Goal: Task Accomplishment & Management: Complete application form

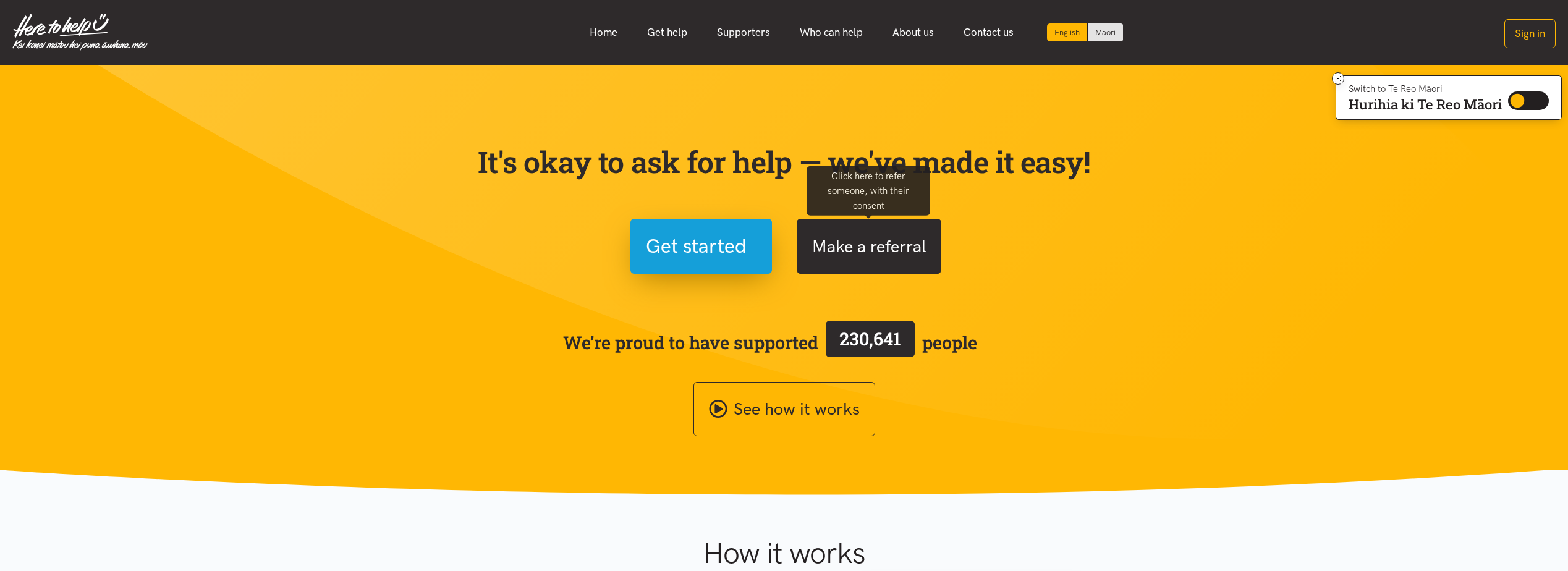
click at [858, 254] on button "Make a referral" at bounding box center [869, 246] width 145 height 55
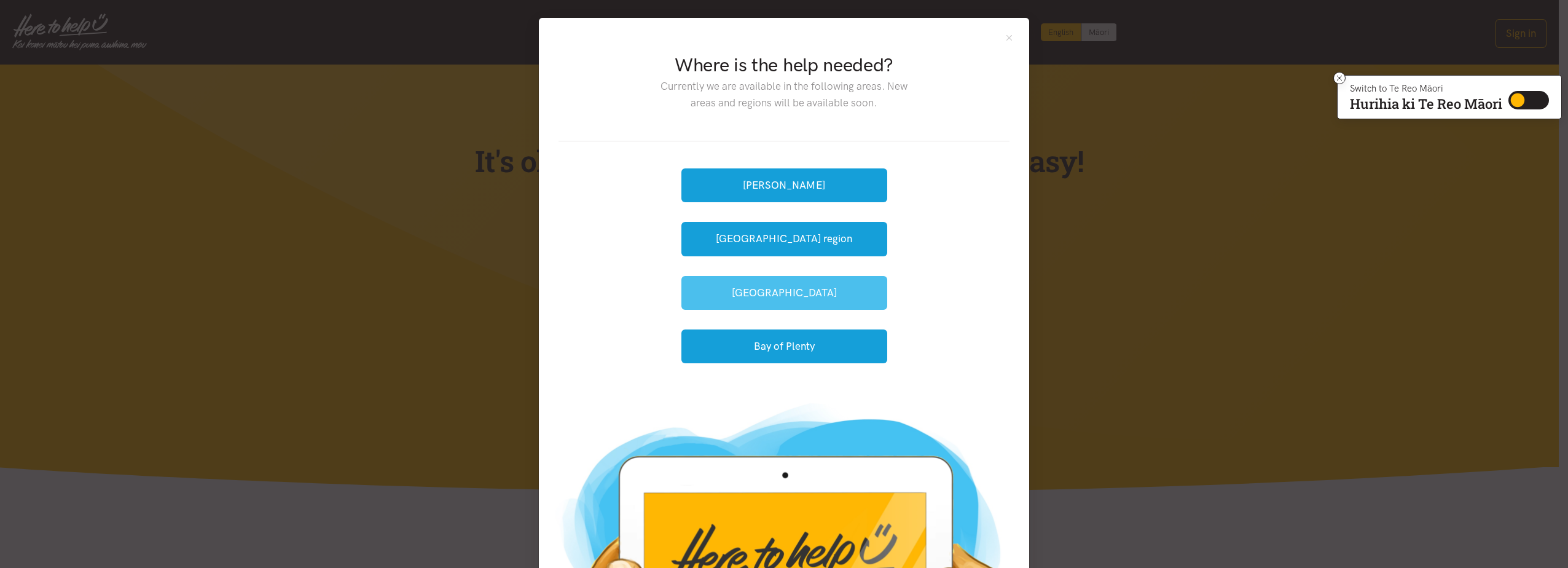
click at [787, 295] on button "[GEOGRAPHIC_DATA]" at bounding box center [784, 292] width 206 height 34
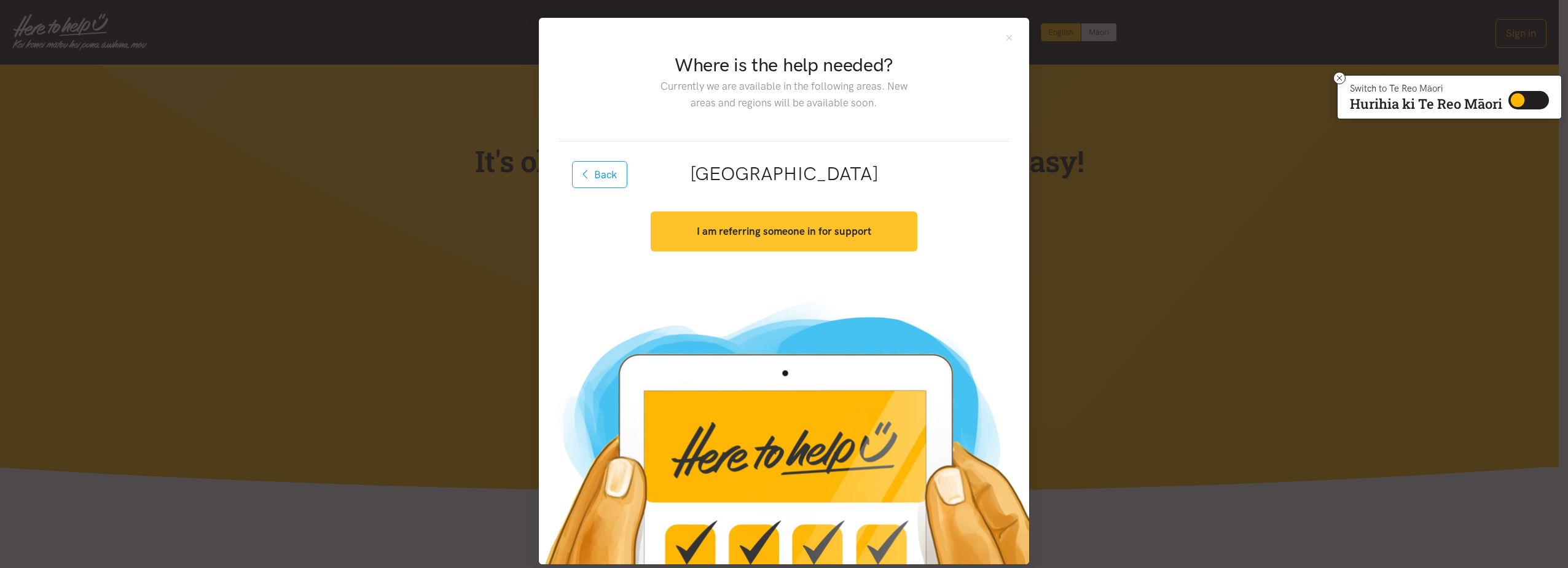
click at [792, 232] on strong "I am referring someone in for support" at bounding box center [784, 231] width 174 height 12
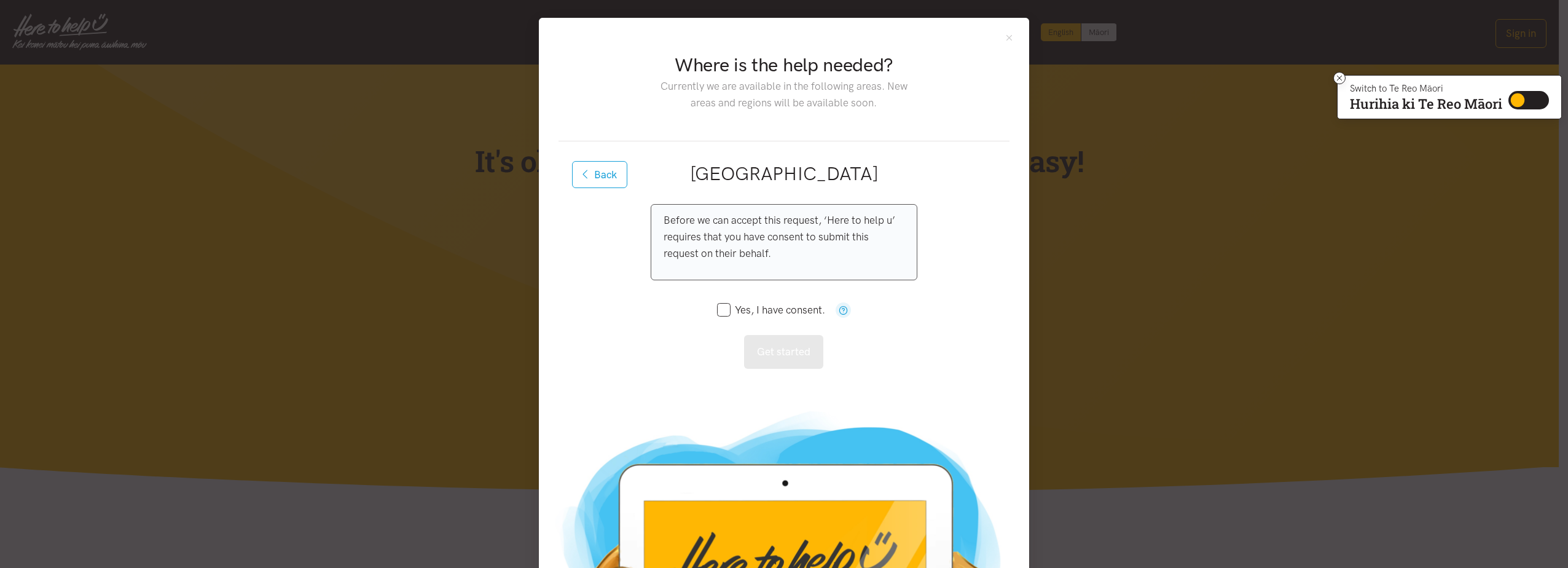
click at [719, 303] on icon at bounding box center [723, 309] width 13 height 13
click at [721, 310] on input "Yes, I have consent." at bounding box center [771, 310] width 108 height 10
checkbox input "true"
click at [773, 351] on button "Get started" at bounding box center [784, 351] width 80 height 34
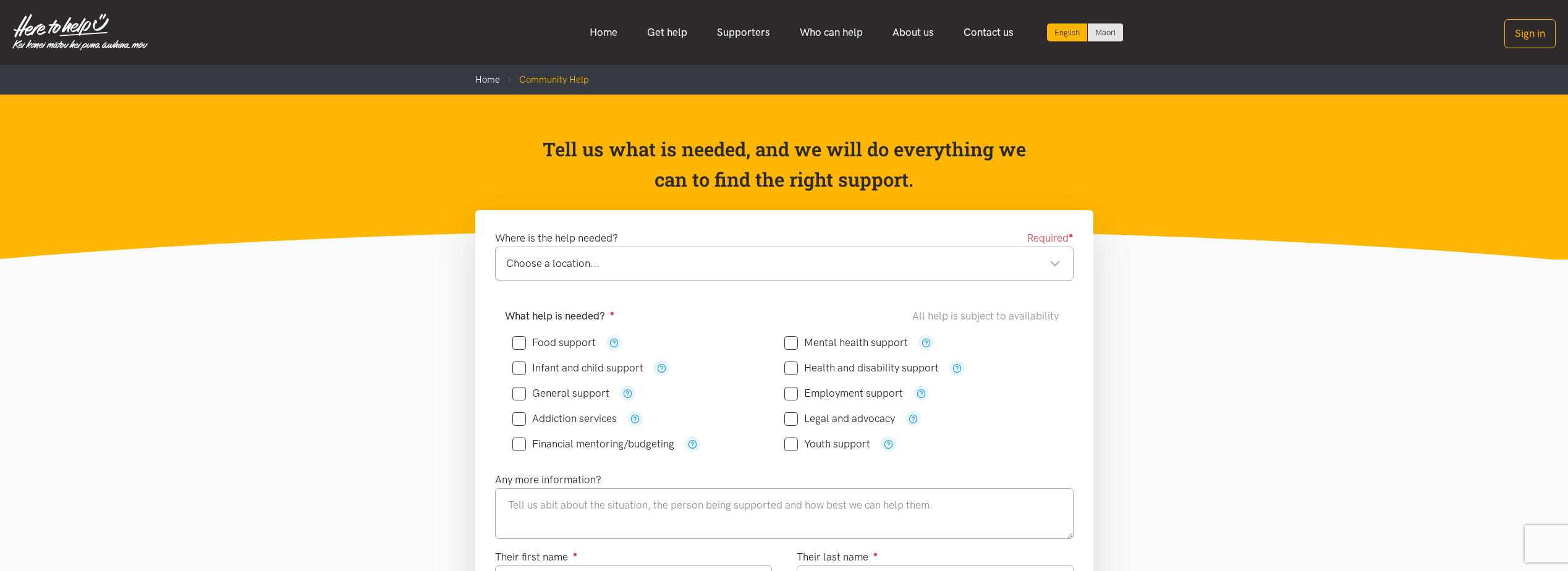
click at [708, 263] on div "Choose a location..." at bounding box center [783, 264] width 554 height 17
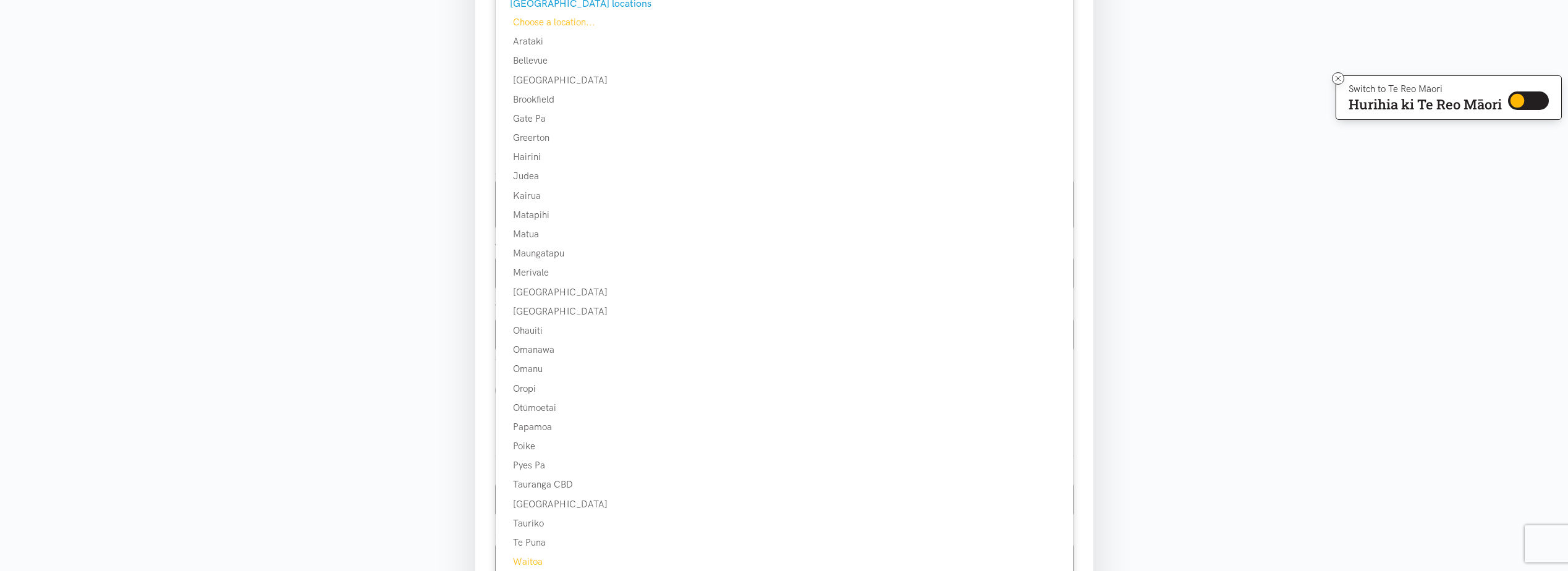
scroll to position [247, 0]
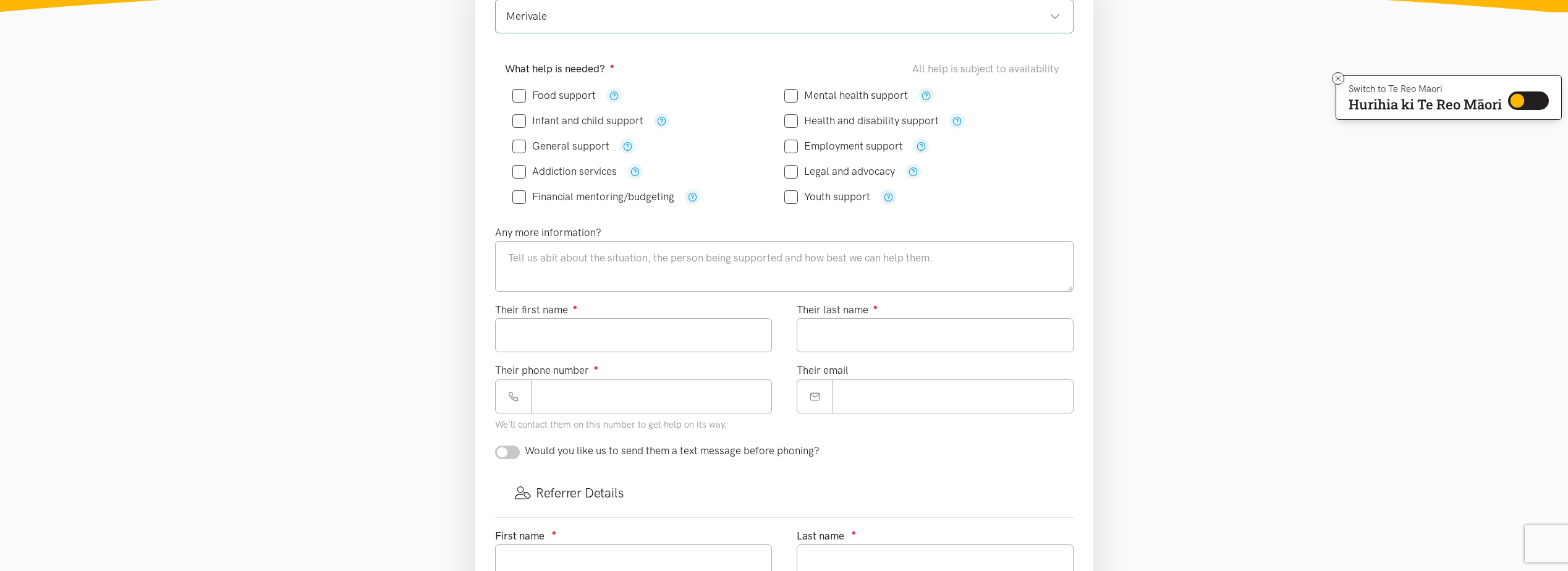
click at [782, 198] on div "Financial mentoring/budgeting" at bounding box center [648, 197] width 272 height 15
click at [795, 190] on icon at bounding box center [791, 197] width 13 height 13
click at [793, 198] on input "Youth support" at bounding box center [827, 197] width 86 height 10
checkbox input "true"
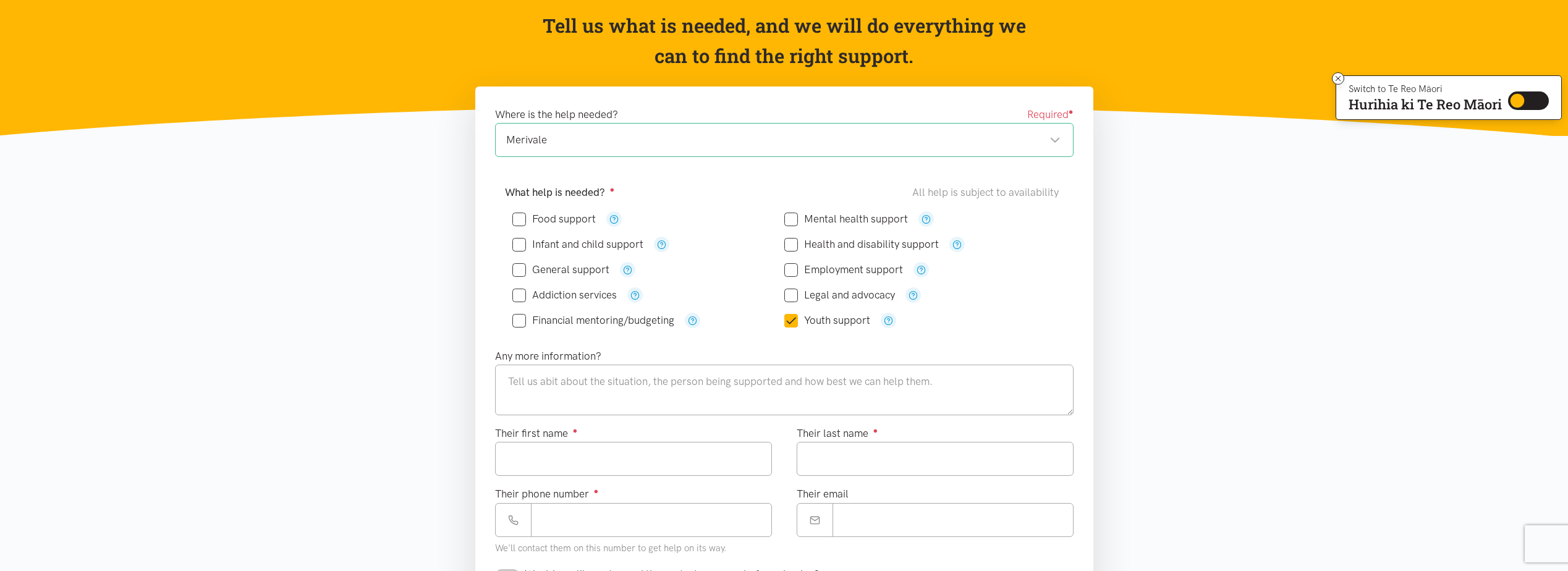
click at [524, 216] on input "Food support" at bounding box center [554, 219] width 83 height 10
checkbox input "true"
click at [521, 271] on input "General support" at bounding box center [561, 269] width 97 height 10
checkbox input "true"
click at [555, 462] on input "Their first name ●" at bounding box center [633, 458] width 277 height 34
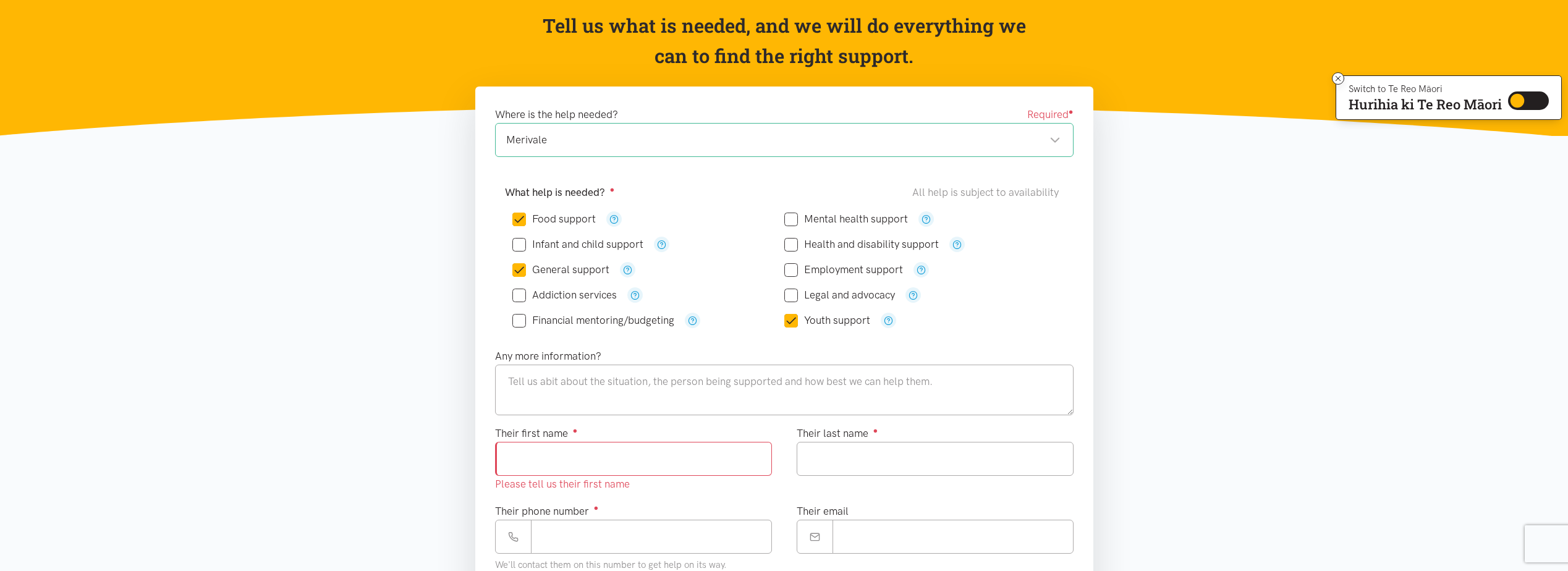
paste input "**********"
drag, startPoint x: 583, startPoint y: 458, endPoint x: 556, endPoint y: 458, distance: 27.0
click at [556, 458] on input "**********" at bounding box center [633, 458] width 277 height 34
drag, startPoint x: 602, startPoint y: 459, endPoint x: 559, endPoint y: 459, distance: 43.0
click at [559, 459] on input "**********" at bounding box center [633, 458] width 277 height 34
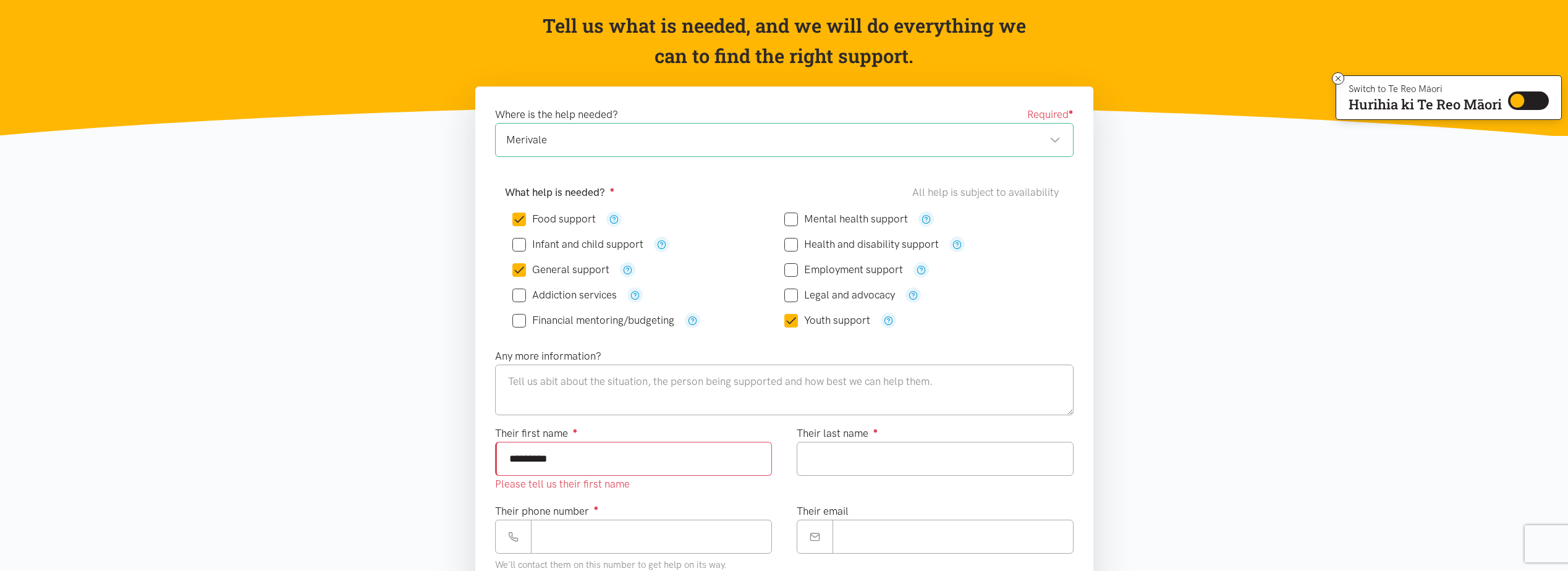
type input "********"
click at [836, 449] on input "Their last name ●" at bounding box center [935, 458] width 277 height 34
paste input "********"
type input "********"
click at [596, 520] on input "Their phone number ●" at bounding box center [651, 520] width 241 height 34
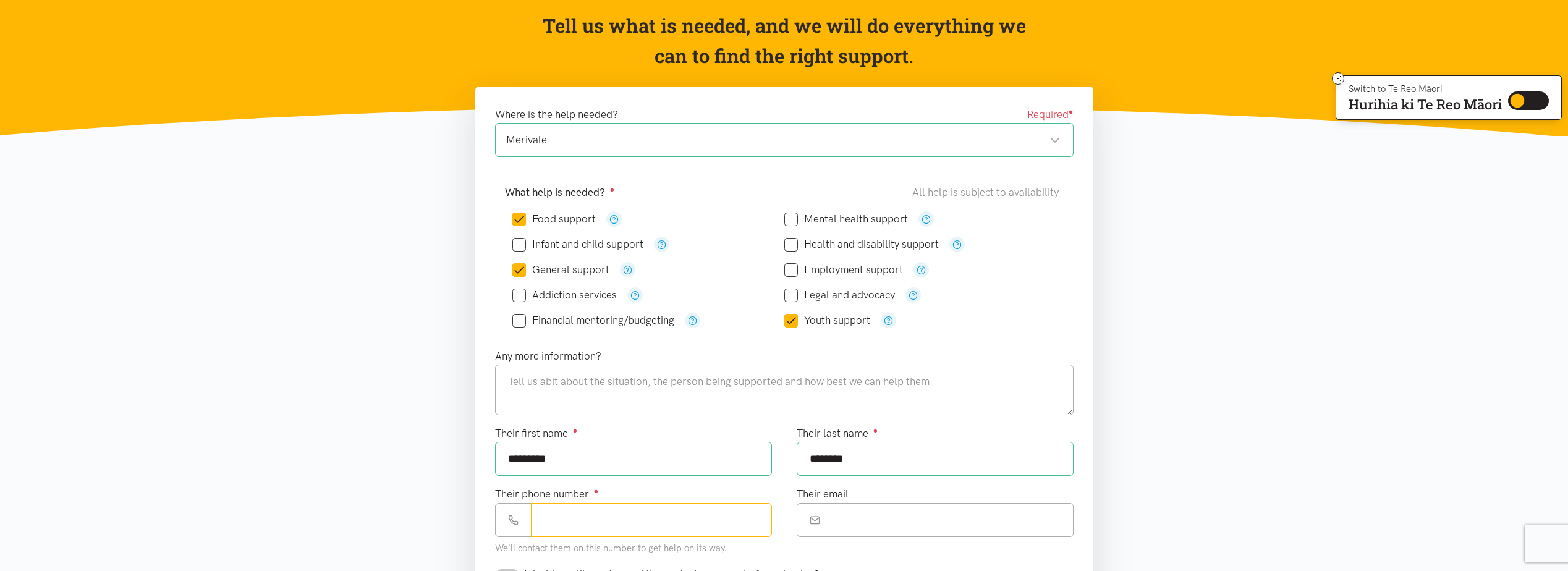
paste input "**********"
type input "**********"
click at [873, 523] on input "Their email" at bounding box center [953, 520] width 241 height 34
paste input "**********"
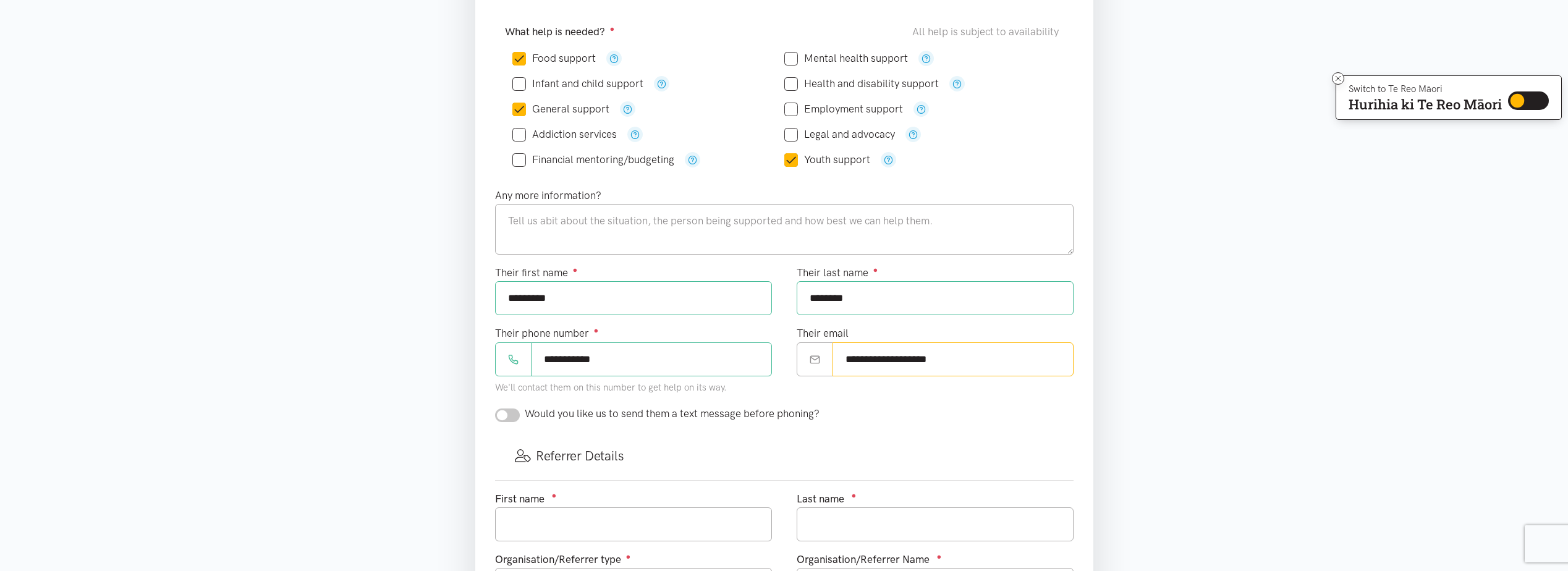
scroll to position [309, 0]
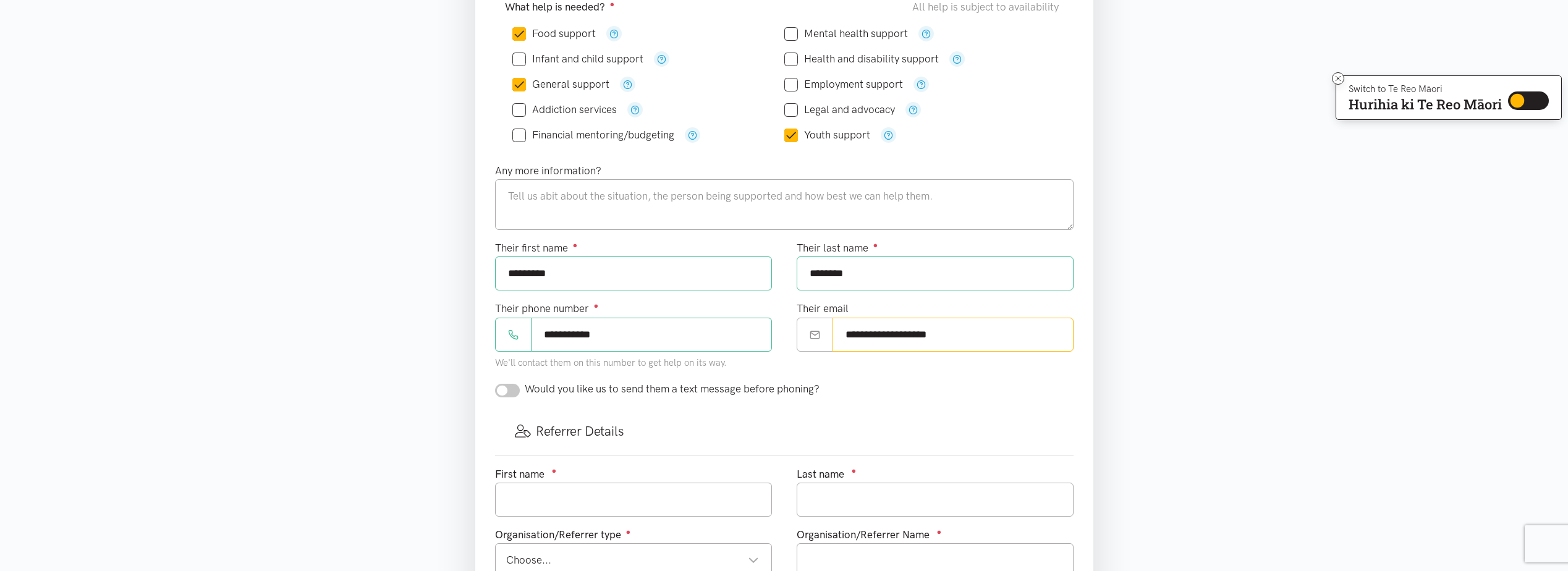
type input "**********"
click at [512, 392] on input "checkbox" at bounding box center [507, 390] width 25 height 13
checkbox input "true"
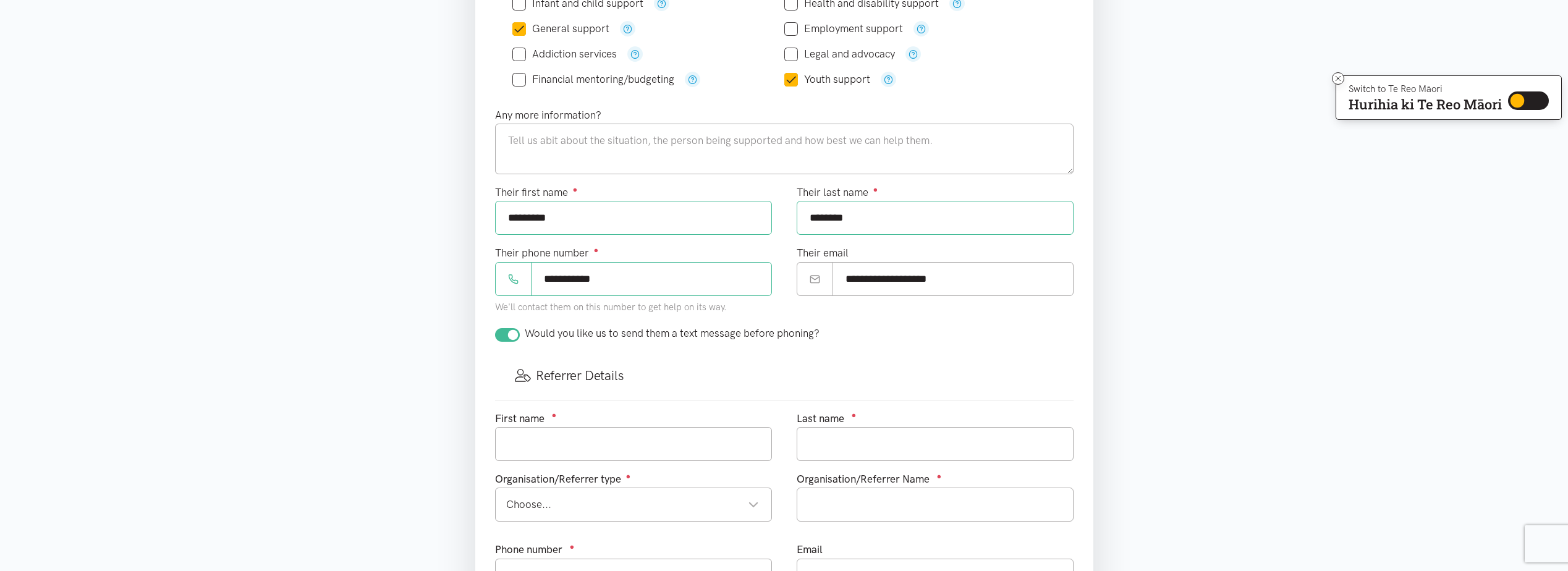
scroll to position [494, 0]
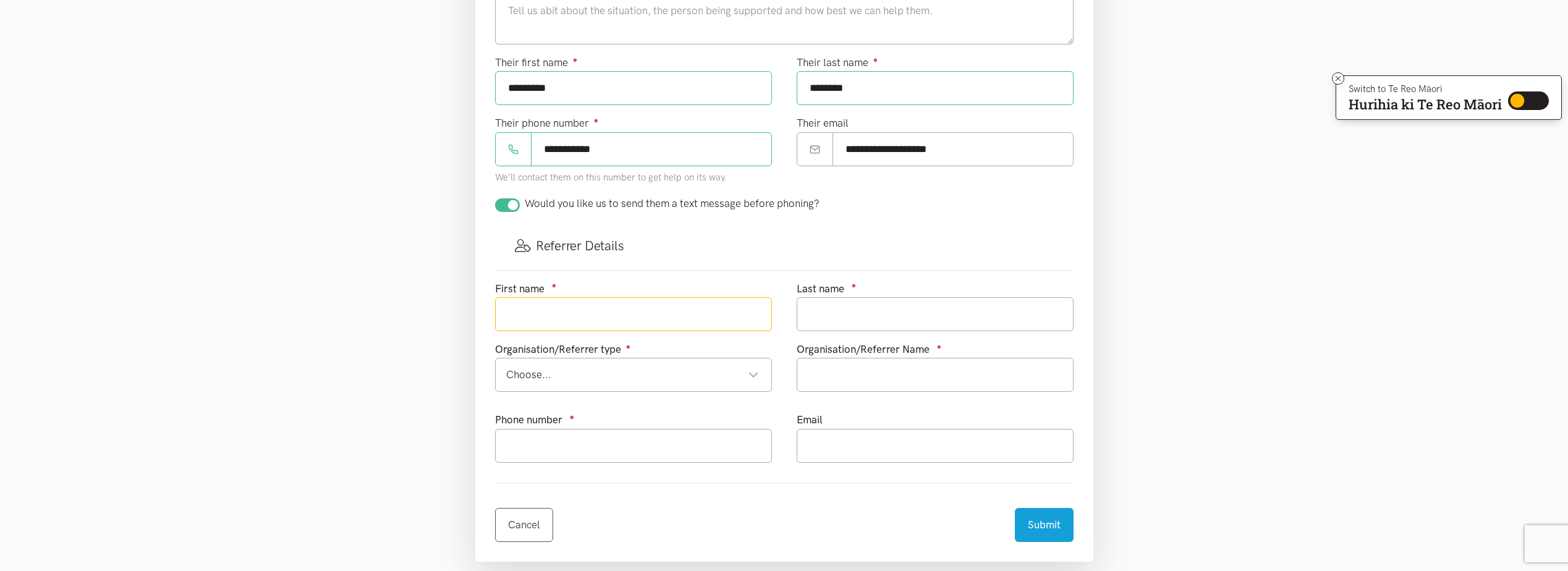
click at [595, 321] on input "text" at bounding box center [633, 314] width 277 height 34
type input "jas"
drag, startPoint x: 560, startPoint y: 318, endPoint x: 392, endPoint y: 305, distance: 168.5
click at [417, 319] on section "Where is the help needed? Required ● Merivale Merivale Tauranga locations Choos…" at bounding box center [784, 178] width 1568 height 925
type input "Jasmine"
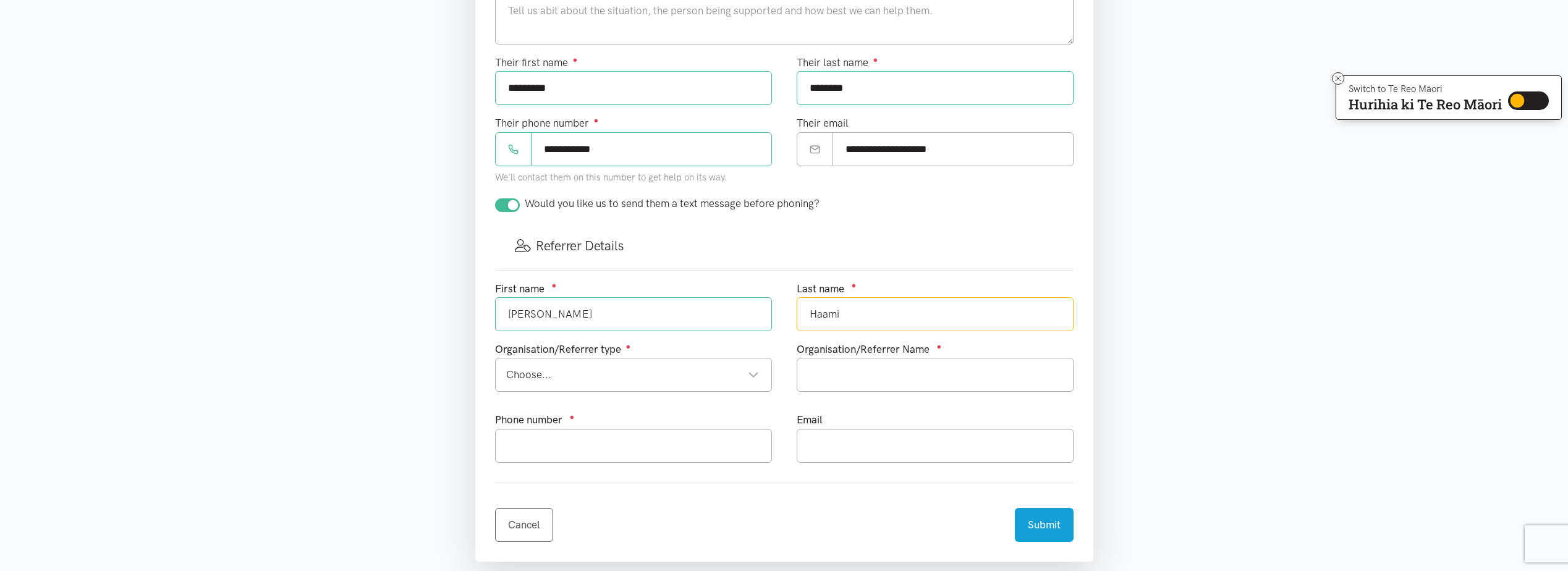
click at [568, 378] on div "Choose..." at bounding box center [632, 374] width 253 height 17
type input "Haami"
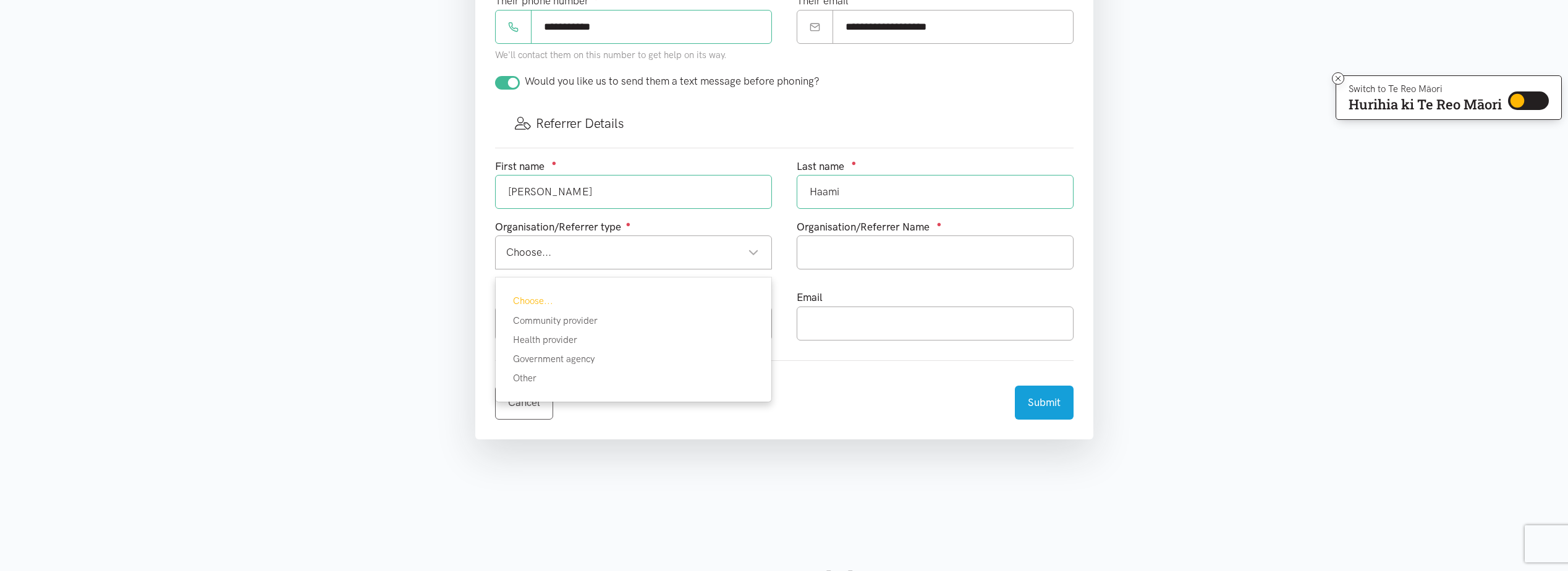
scroll to position [618, 0]
click at [873, 243] on input "text" at bounding box center [935, 251] width 277 height 34
type input "EmployNZ (Youth Services)"
click at [678, 322] on input "text" at bounding box center [633, 322] width 277 height 34
type input "0272634579"
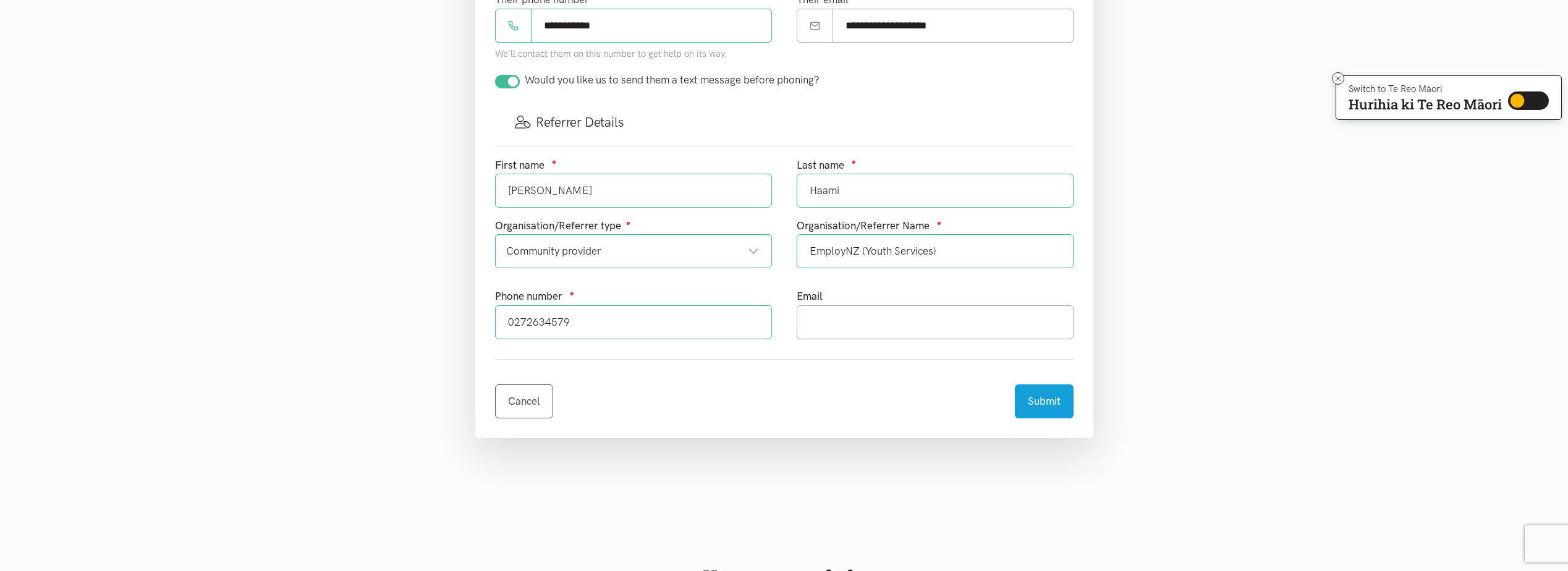
click at [897, 342] on div "Email" at bounding box center [935, 318] width 302 height 61
drag, startPoint x: 895, startPoint y: 317, endPoint x: 906, endPoint y: 317, distance: 11.0
click at [901, 317] on input "text" at bounding box center [935, 322] width 277 height 34
type input "jasmine.haami@employnz.co.nz"
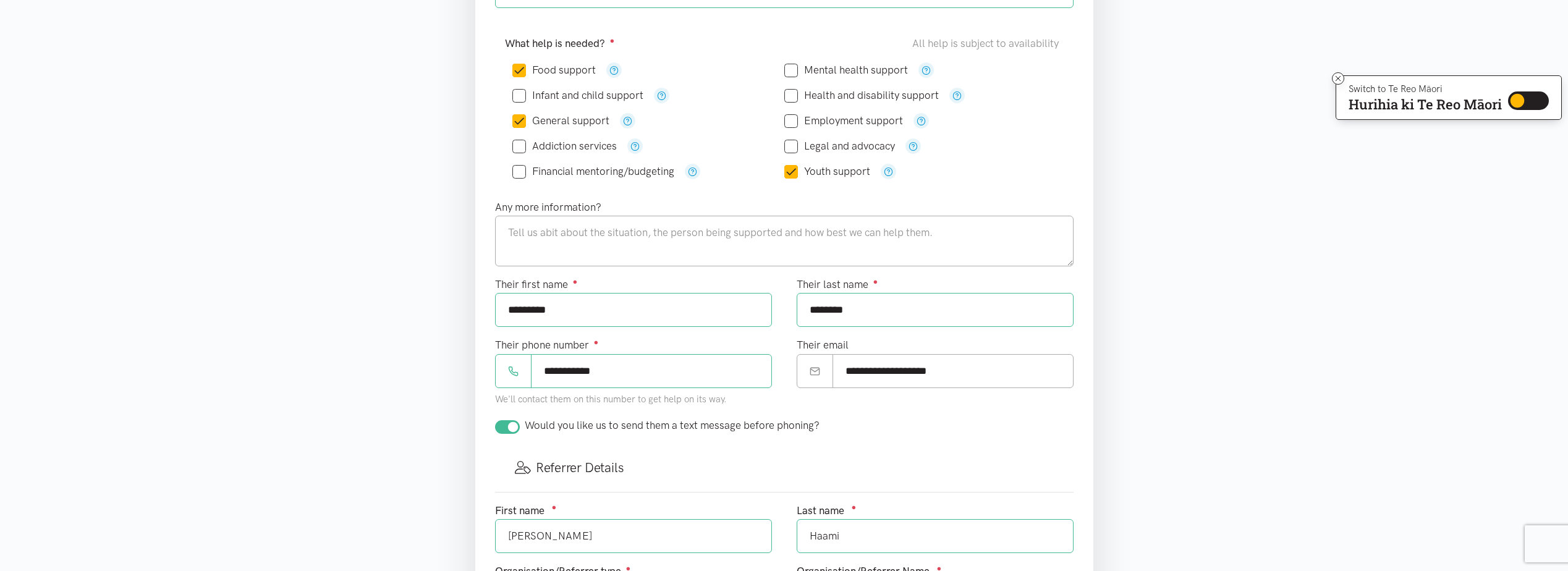
scroll to position [186, 0]
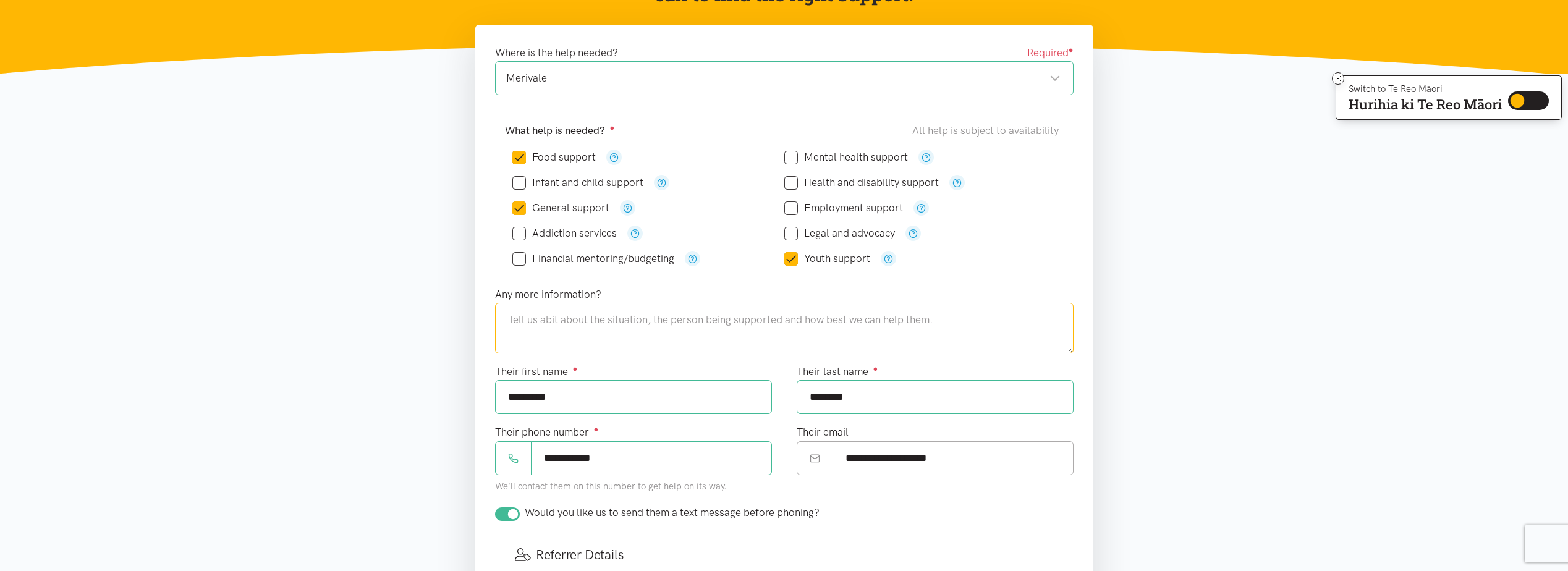
drag, startPoint x: 593, startPoint y: 318, endPoint x: 606, endPoint y: 316, distance: 13.2
click at [596, 318] on textarea at bounding box center [784, 328] width 578 height 51
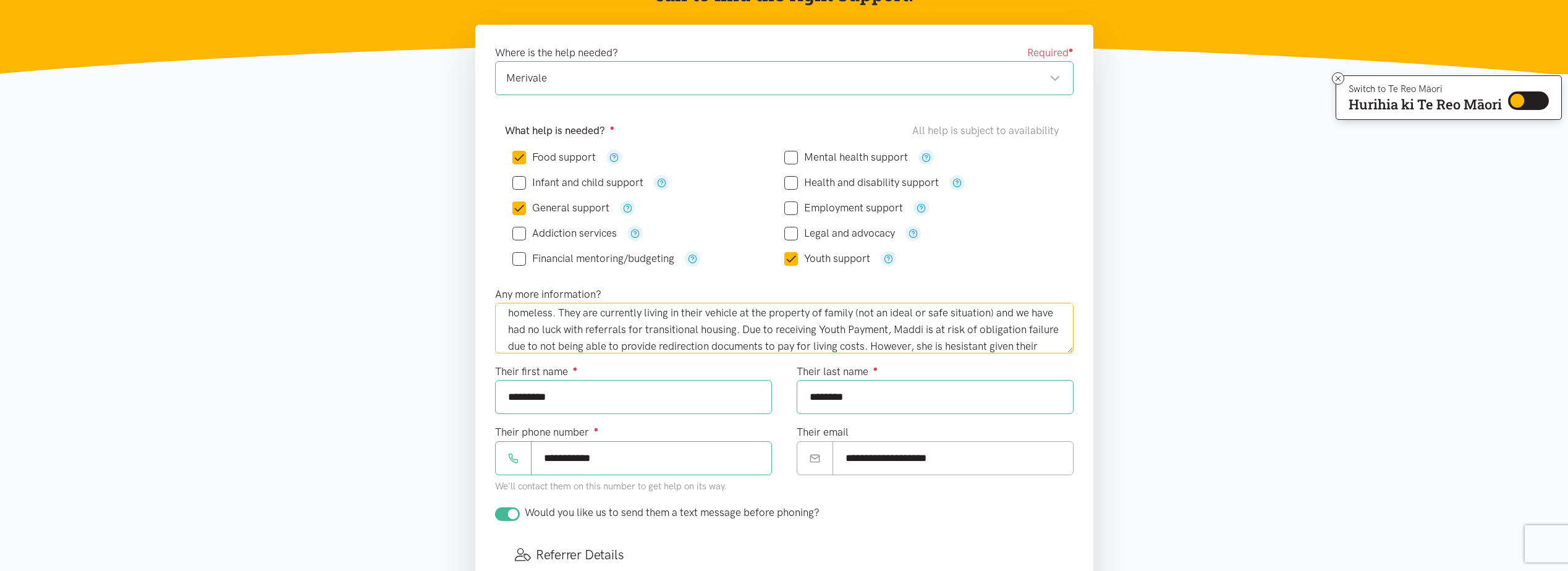
scroll to position [40, 0]
drag, startPoint x: 740, startPoint y: 344, endPoint x: 772, endPoint y: 343, distance: 32.0
click at [741, 344] on textarea "I have been supporting Maddi and her partner Mona who have become intermittentl…" at bounding box center [784, 328] width 578 height 51
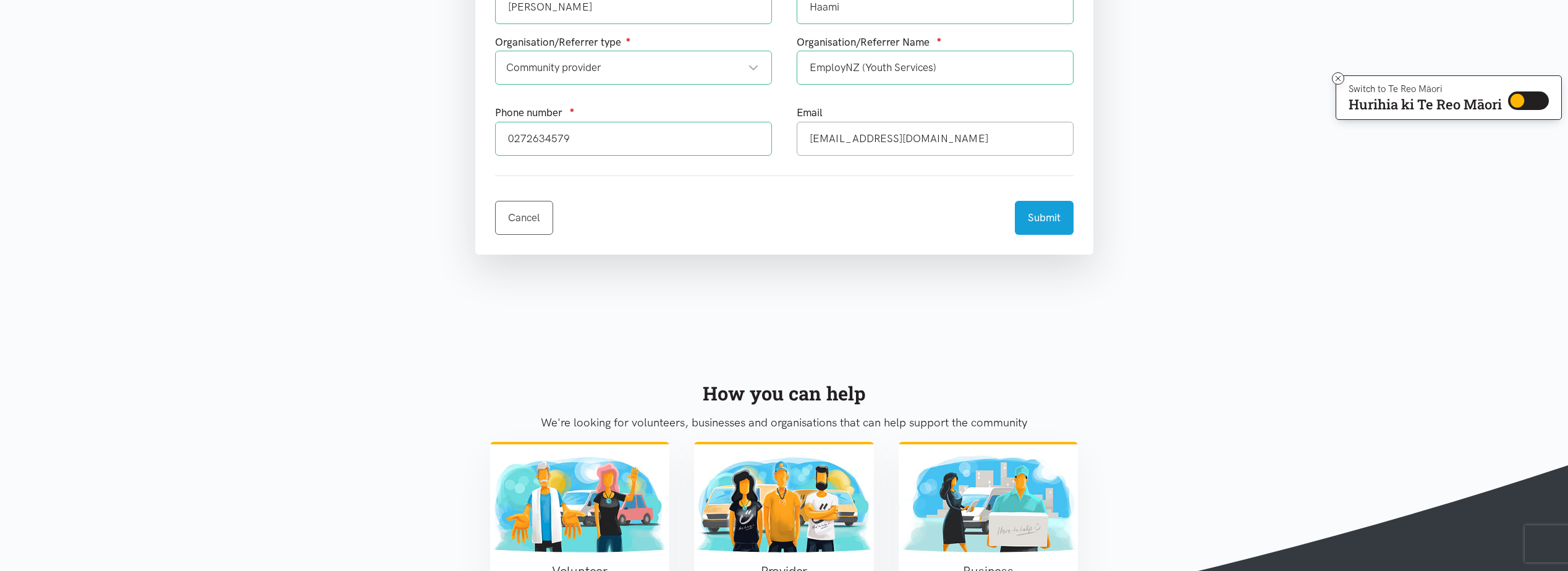
scroll to position [803, 0]
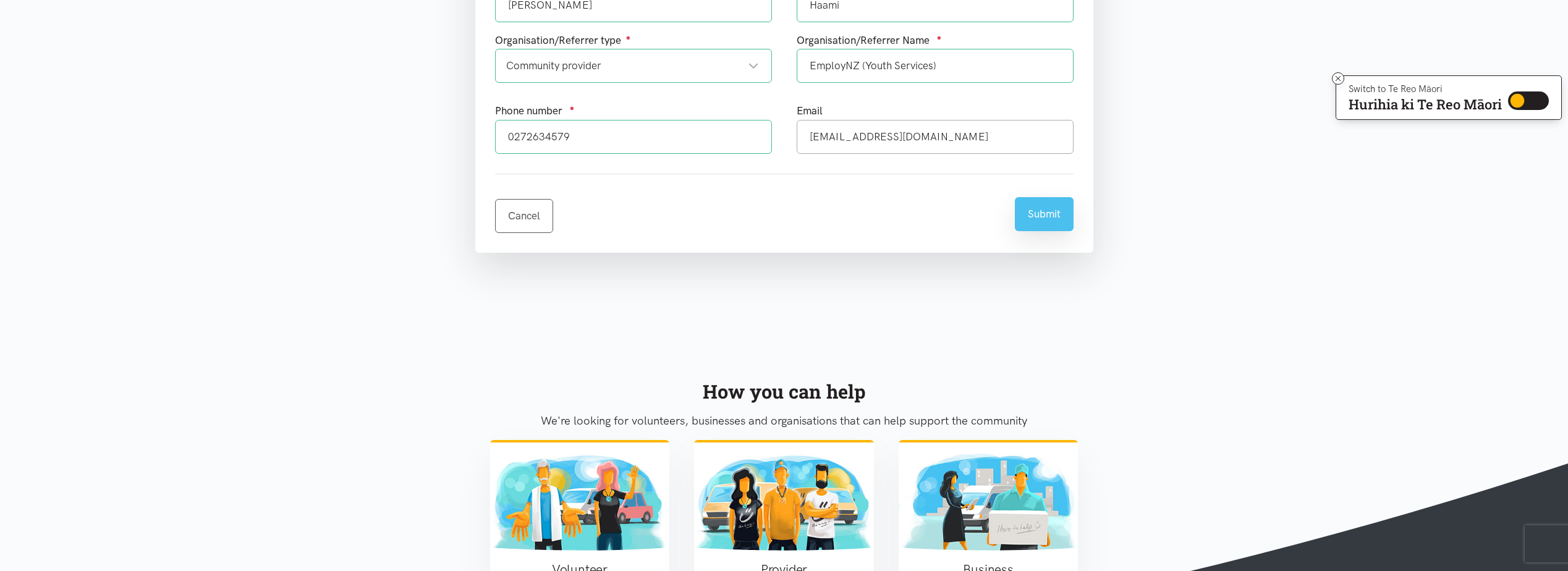
type textarea "I have been supporting Maddi and her partner Mona who have become intermittentl…"
click at [1039, 224] on button "Submit" at bounding box center [1044, 214] width 59 height 34
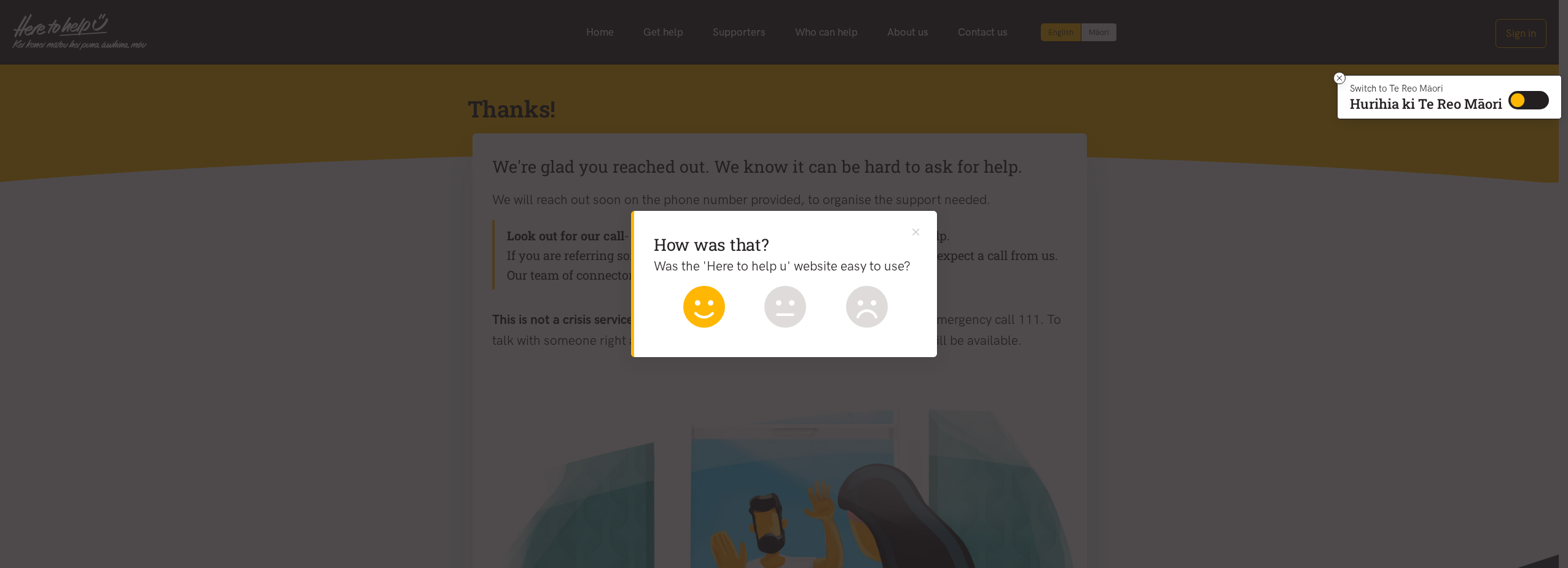
click at [706, 302] on icon at bounding box center [704, 307] width 42 height 42
